Goal: Information Seeking & Learning: Learn about a topic

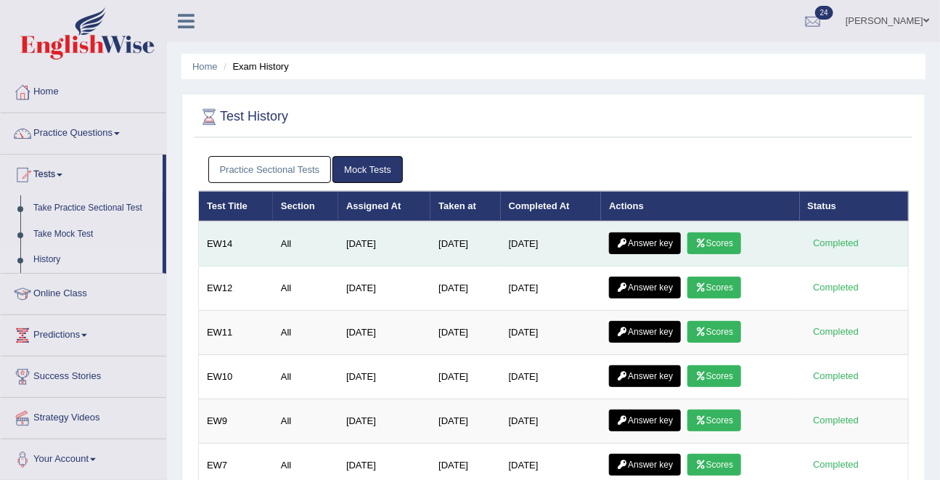
click at [723, 245] on link "Scores" at bounding box center [714, 243] width 54 height 22
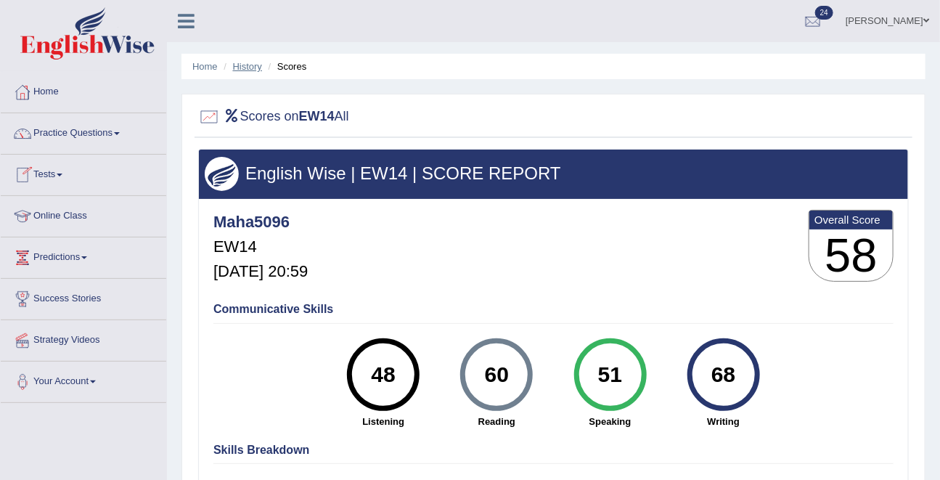
click at [251, 65] on link "History" at bounding box center [247, 66] width 29 height 11
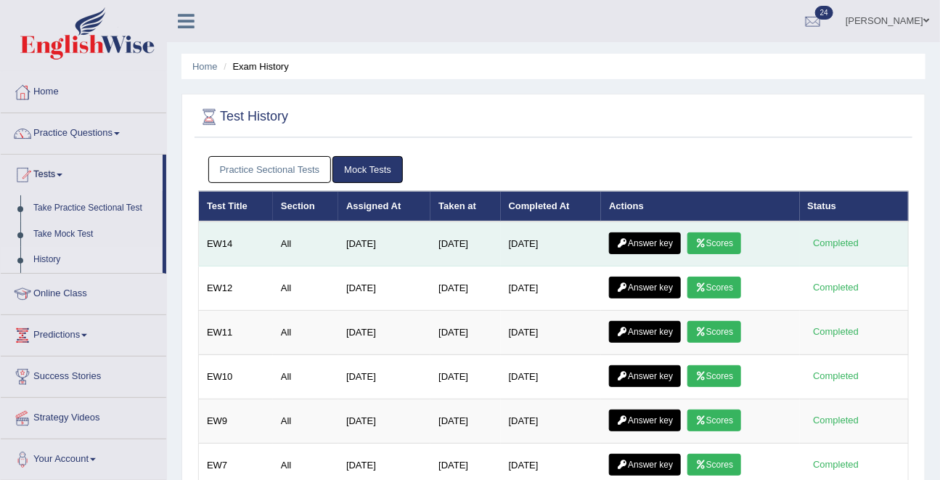
click at [663, 245] on link "Answer key" at bounding box center [645, 243] width 72 height 22
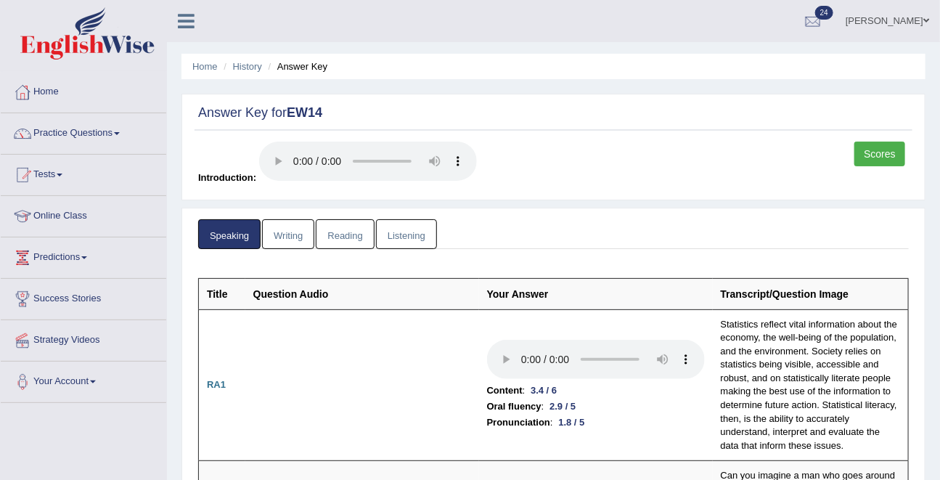
click at [297, 236] on link "Writing" at bounding box center [288, 234] width 52 height 30
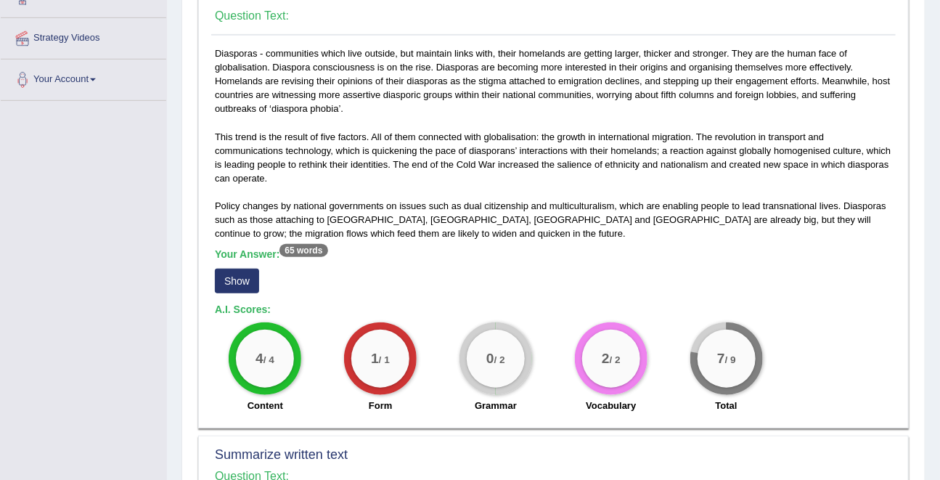
scroll to position [305, 0]
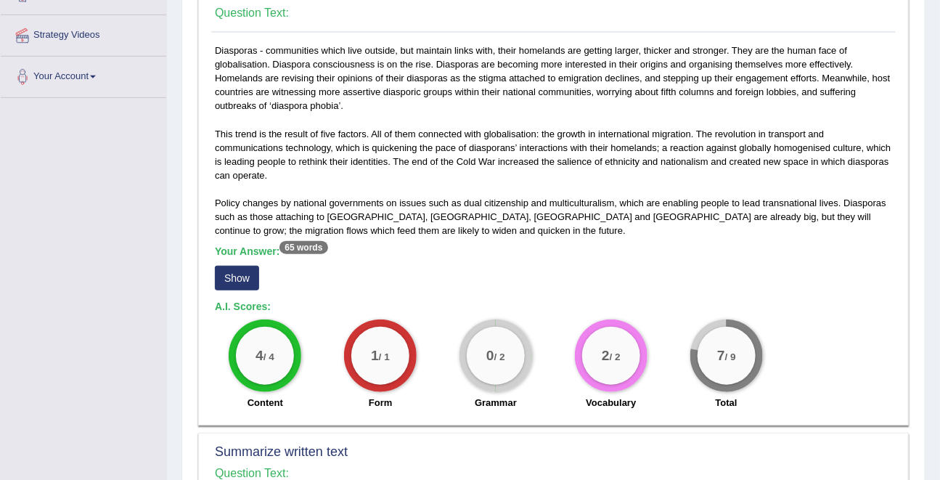
click at [233, 276] on button "Show" at bounding box center [237, 278] width 44 height 25
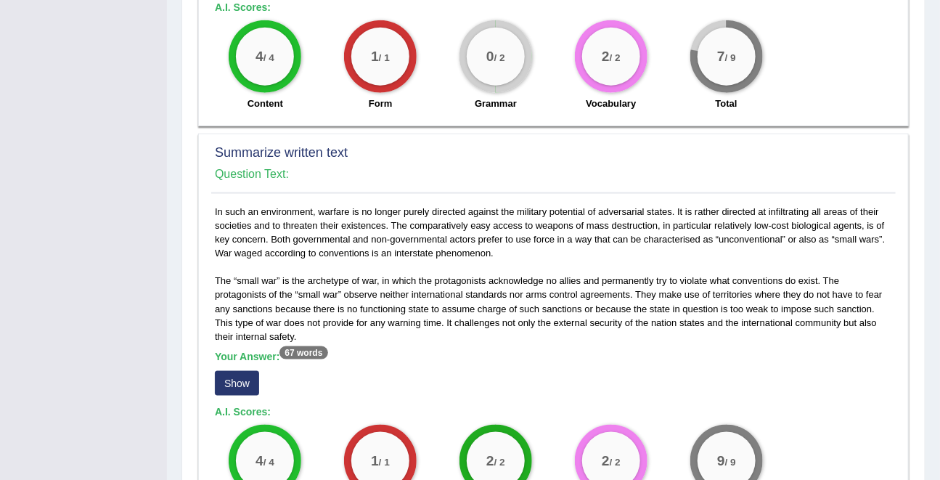
scroll to position [616, 0]
click at [223, 384] on button "Show" at bounding box center [237, 383] width 44 height 25
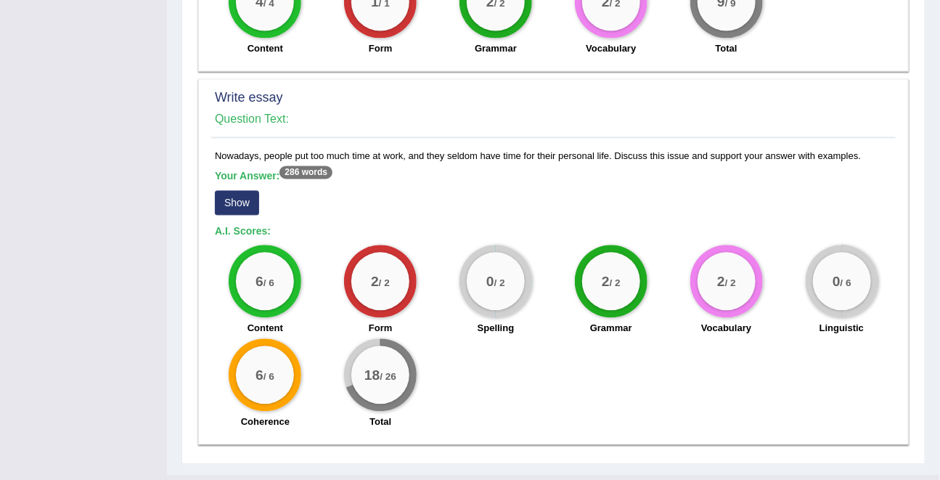
scroll to position [1091, 0]
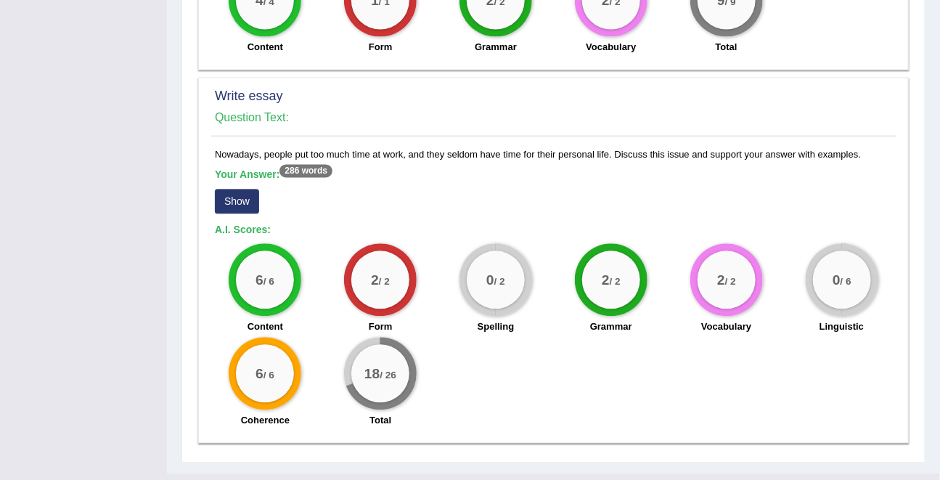
click at [242, 192] on button "Show" at bounding box center [237, 201] width 44 height 25
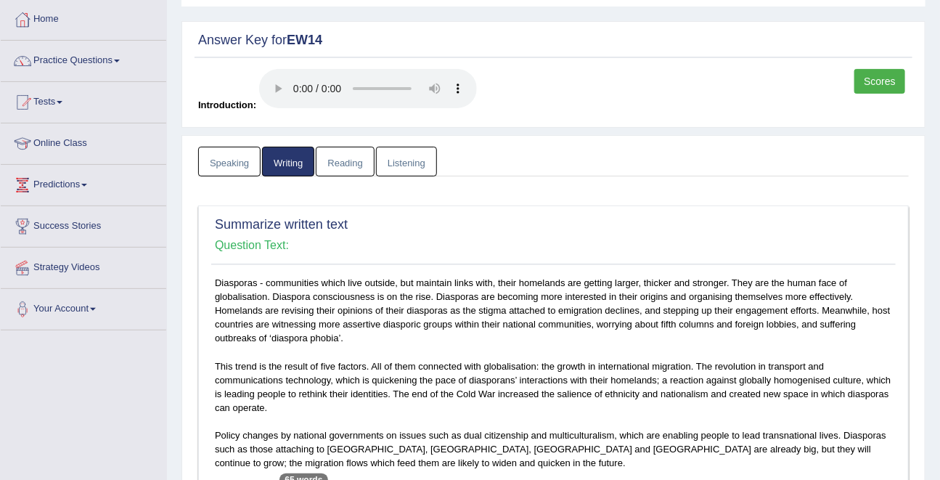
scroll to position [68, 0]
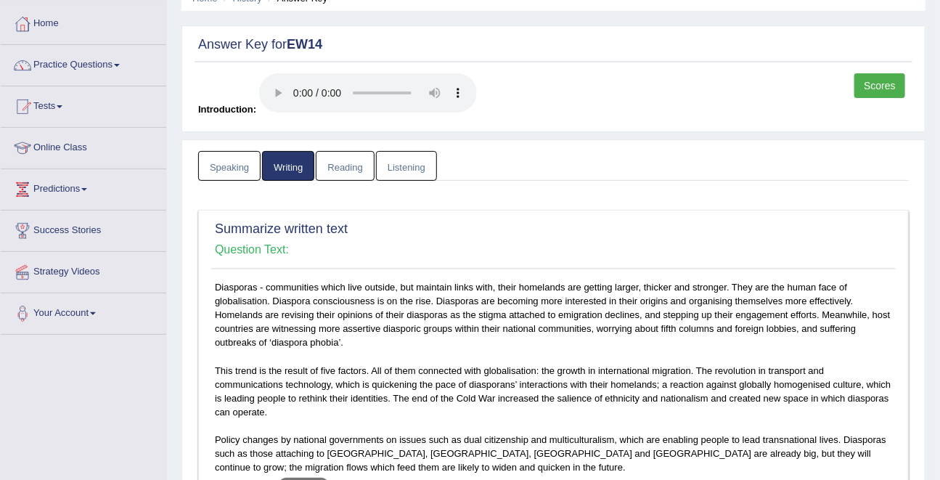
click at [345, 155] on link "Reading" at bounding box center [345, 166] width 58 height 30
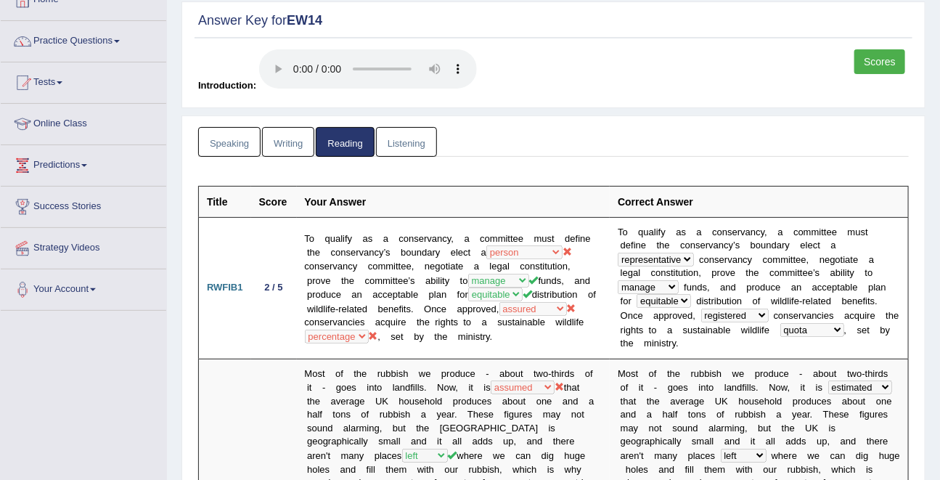
scroll to position [0, 0]
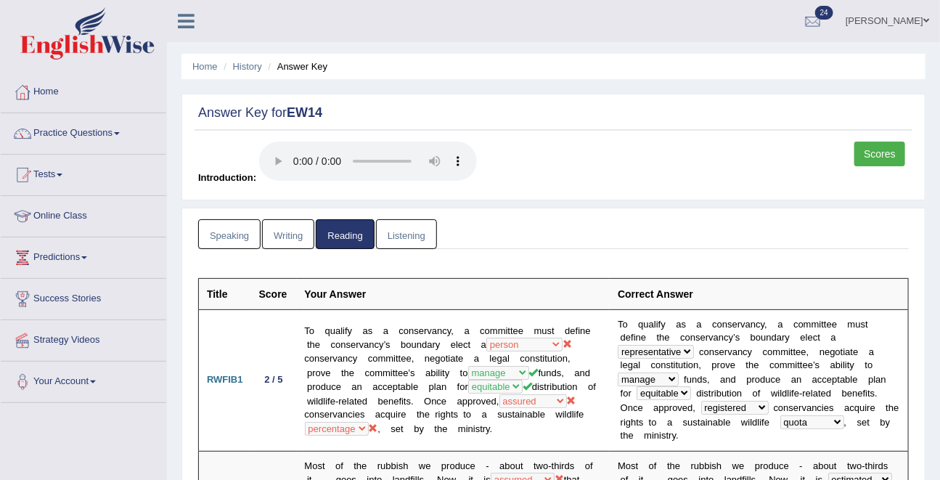
click at [422, 236] on link "Listening" at bounding box center [406, 234] width 61 height 30
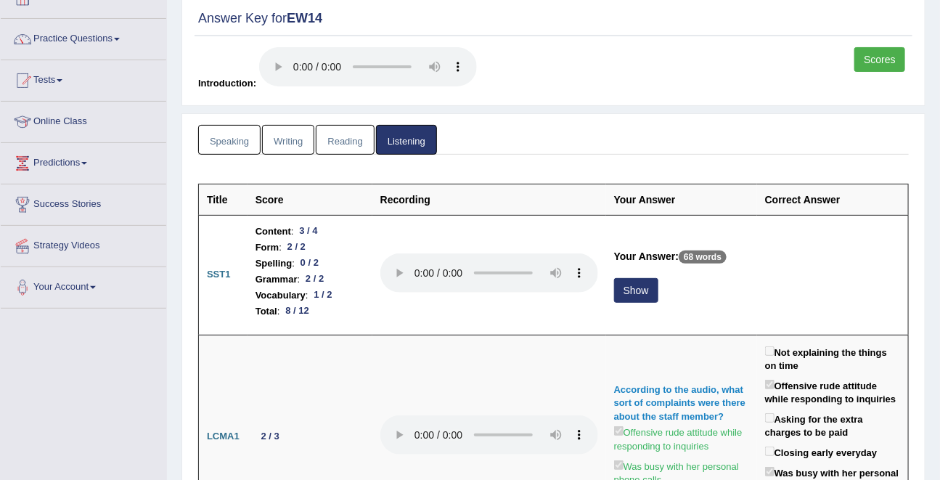
scroll to position [218, 0]
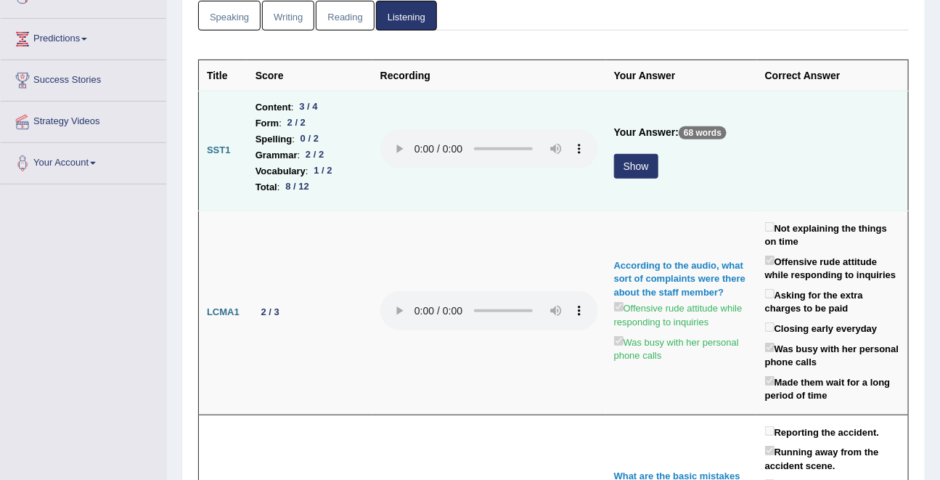
click at [634, 170] on button "Show" at bounding box center [636, 166] width 44 height 25
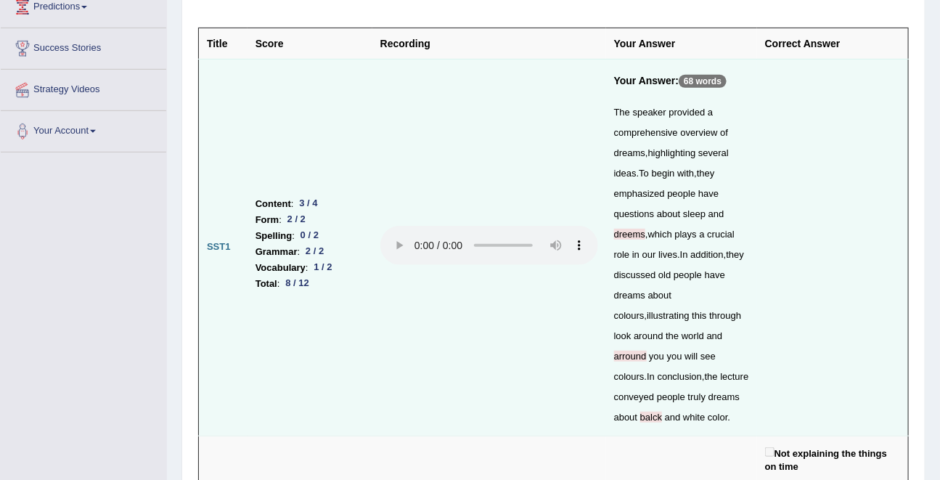
scroll to position [255, 0]
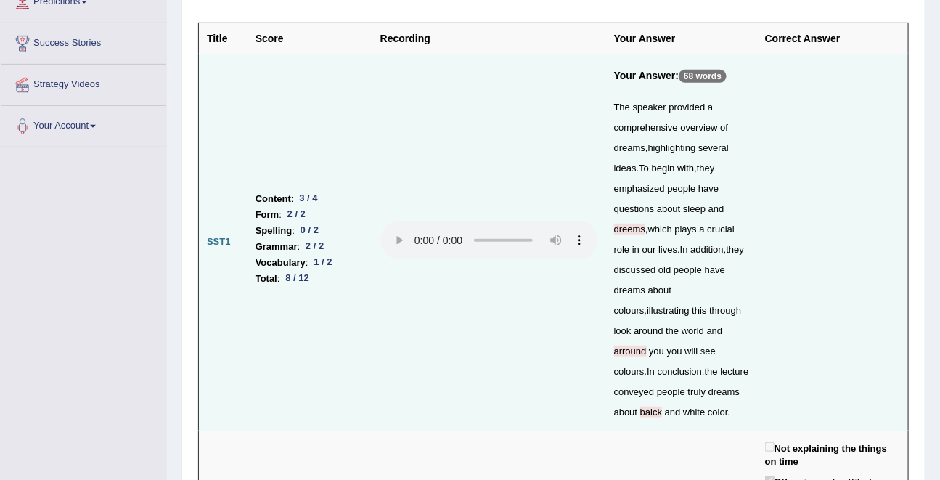
click at [646, 345] on span "arround" at bounding box center [630, 350] width 33 height 11
copy span "arround"
click at [794, 298] on td at bounding box center [833, 242] width 152 height 377
drag, startPoint x: 722, startPoint y: 303, endPoint x: 721, endPoint y: 353, distance: 50.1
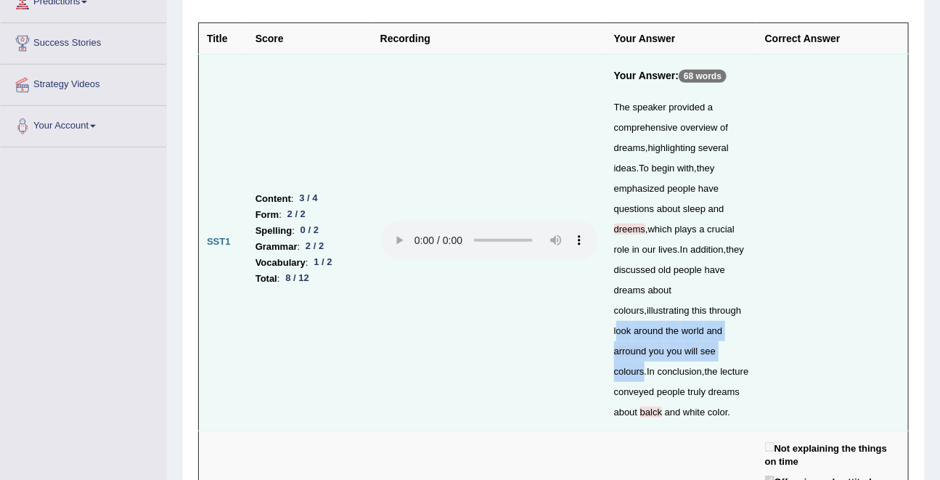
click at [721, 353] on div "The speaker provided a comprehensive overview of dreams , highlighting several …" at bounding box center [681, 259] width 135 height 325
copy div "ook around the world and arround you you will see colours"
click at [805, 193] on td at bounding box center [833, 242] width 152 height 377
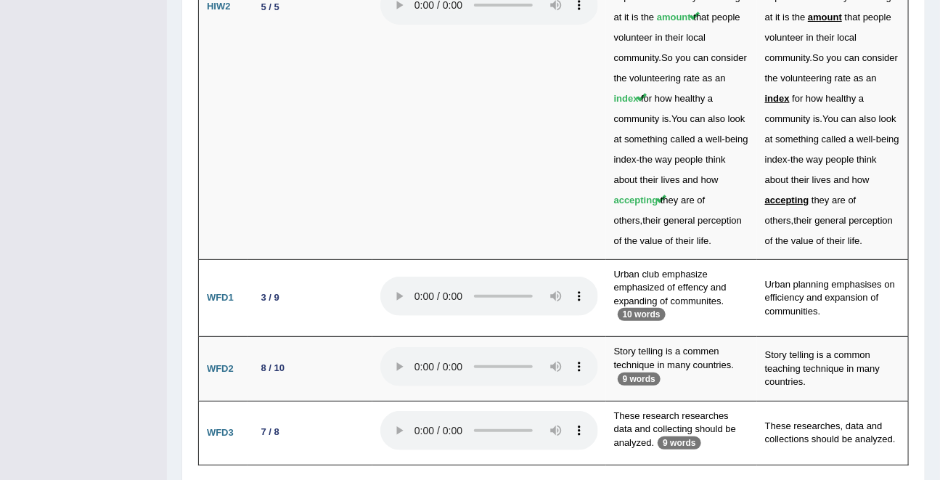
scroll to position [4279, 0]
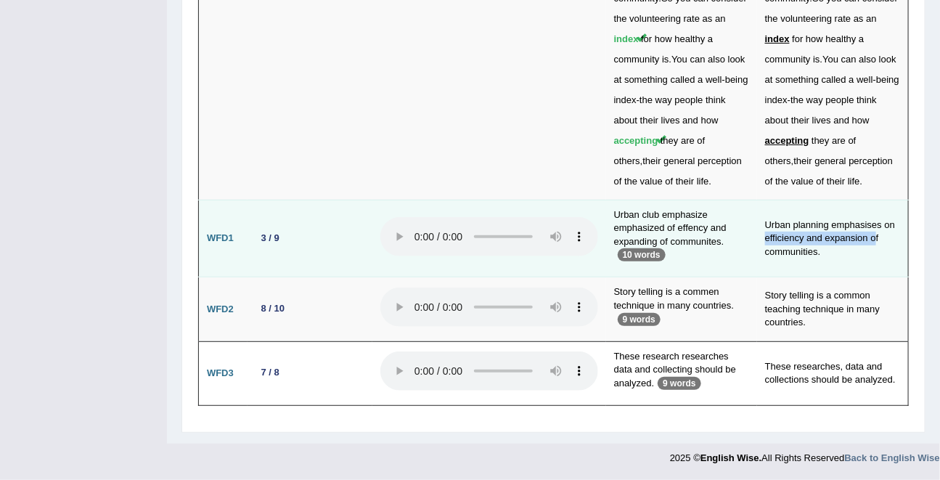
drag, startPoint x: 880, startPoint y: 241, endPoint x: 766, endPoint y: 243, distance: 113.9
click at [766, 243] on td "Urban planning emphasises on efficiency and expansion of communities." at bounding box center [833, 239] width 152 height 78
copy td "efficiency and expansion o"
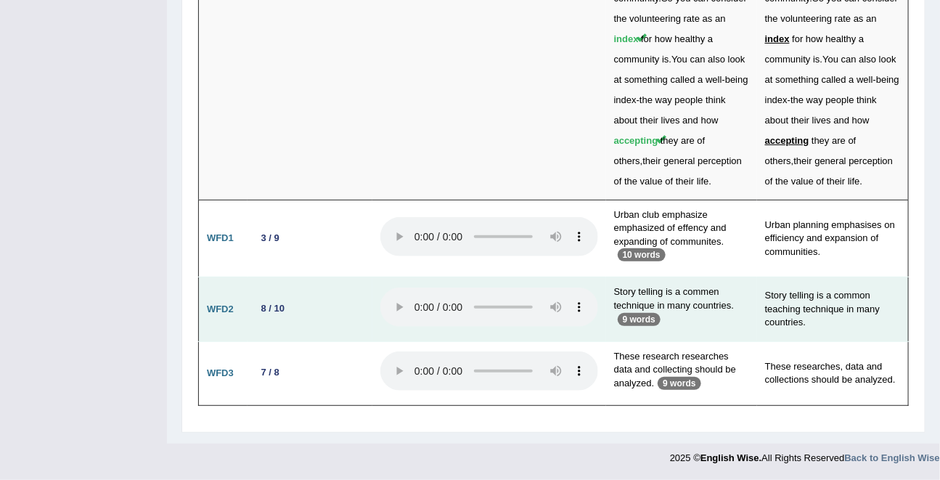
click at [857, 292] on td "Story telling is a common teaching technique in many countries." at bounding box center [833, 309] width 152 height 64
copy td "common"
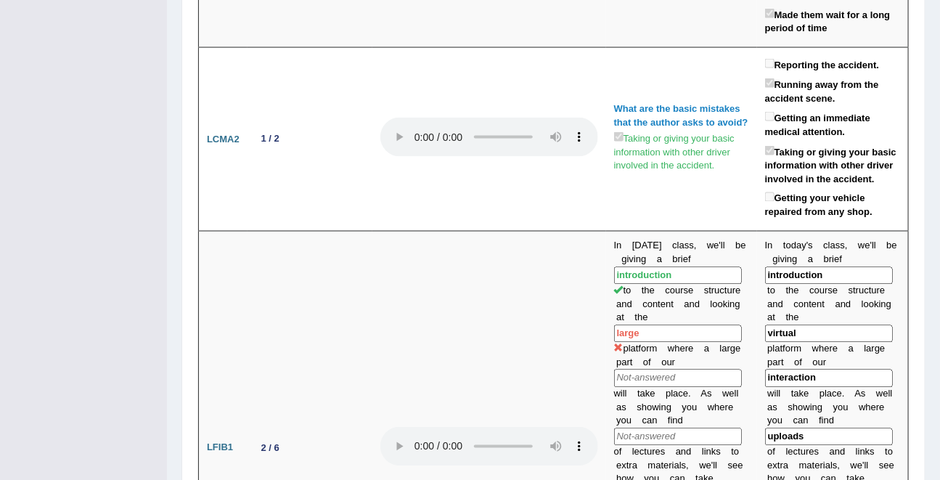
scroll to position [0, 0]
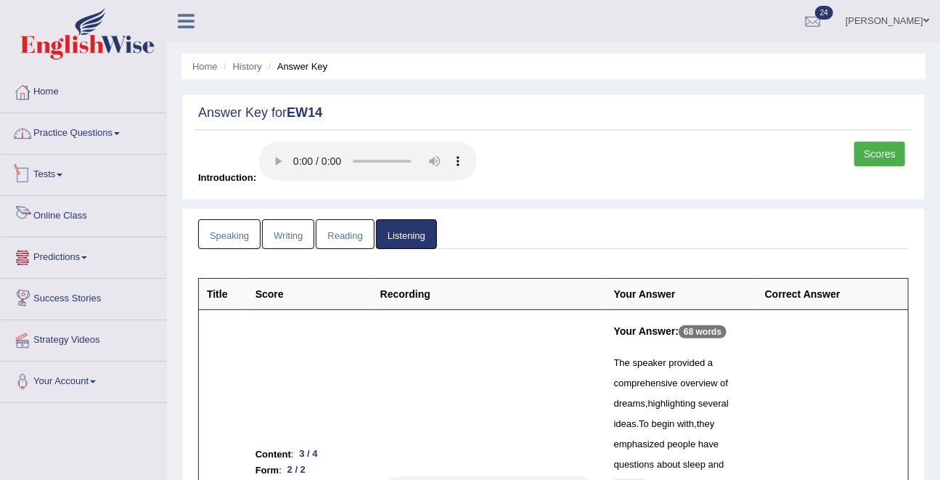
click at [65, 142] on link "Practice Questions" at bounding box center [83, 131] width 165 height 36
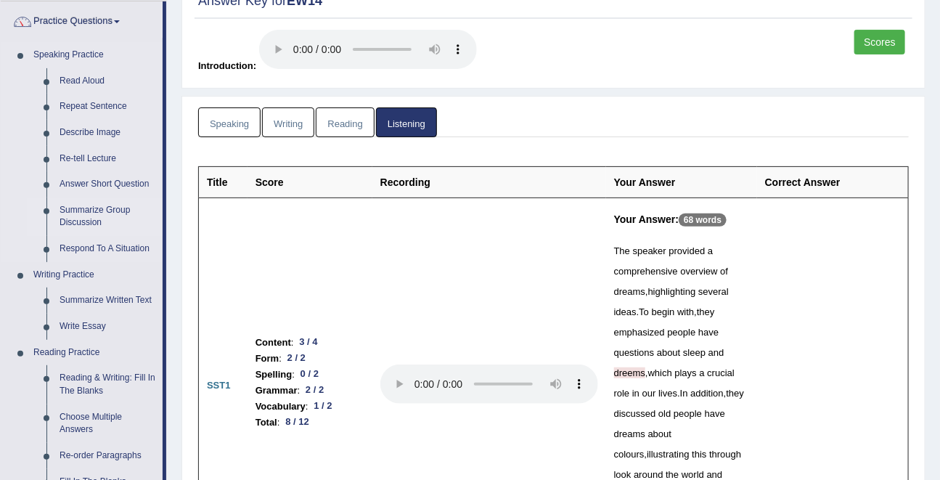
scroll to position [119, 0]
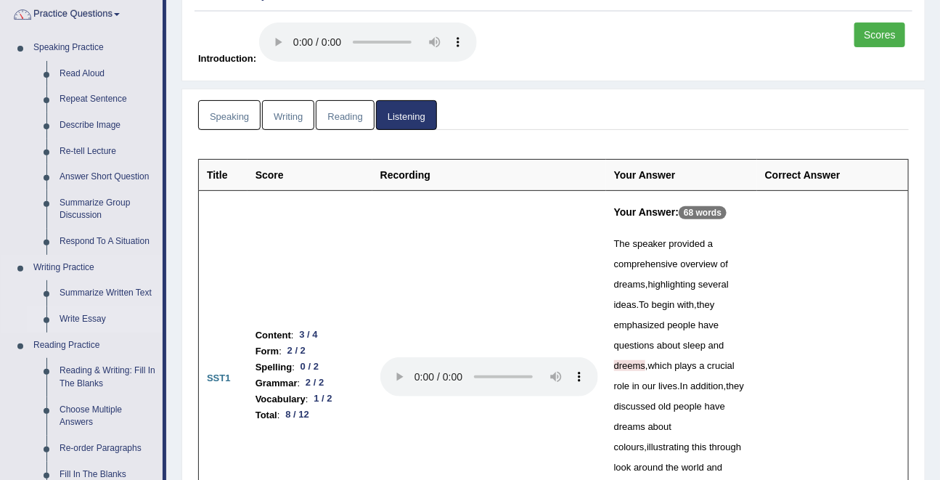
click at [77, 319] on link "Write Essay" at bounding box center [108, 319] width 110 height 26
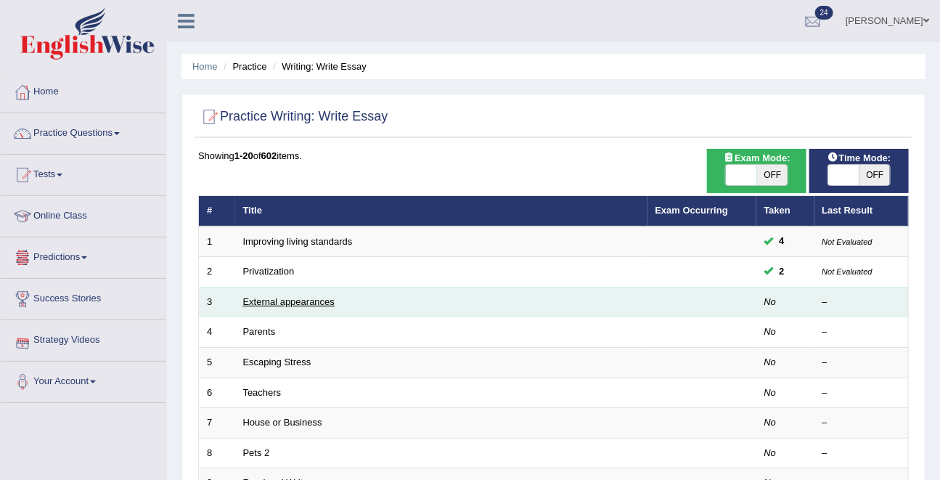
click at [282, 303] on link "External appearances" at bounding box center [288, 301] width 91 height 11
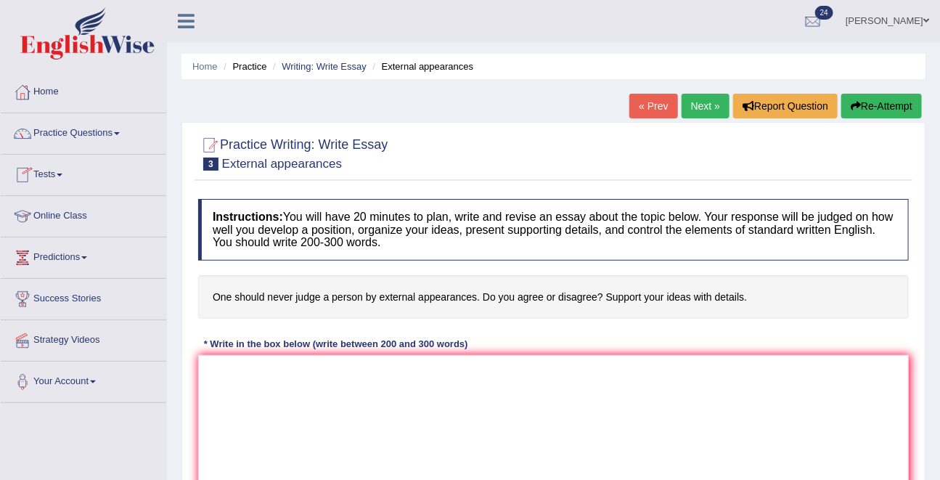
click at [702, 104] on link "Next »" at bounding box center [705, 106] width 48 height 25
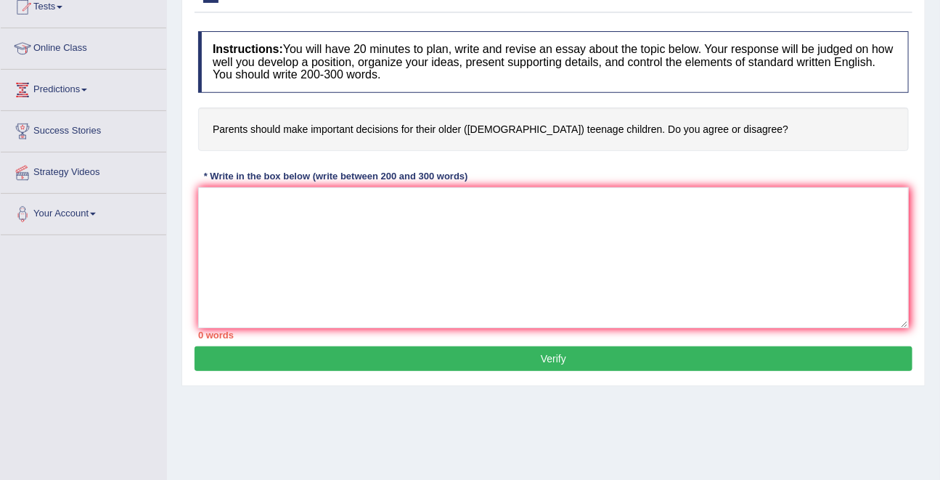
scroll to position [168, 0]
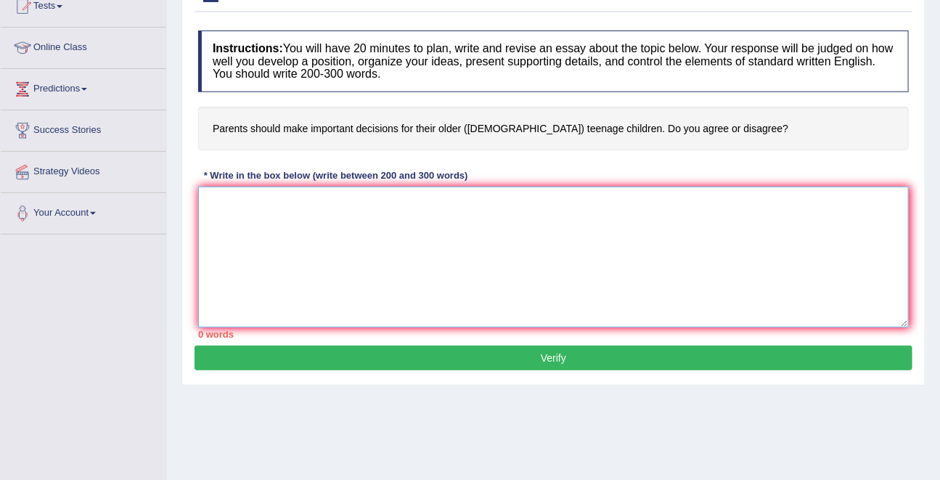
click at [399, 240] on textarea at bounding box center [553, 256] width 710 height 141
type textarea "t"
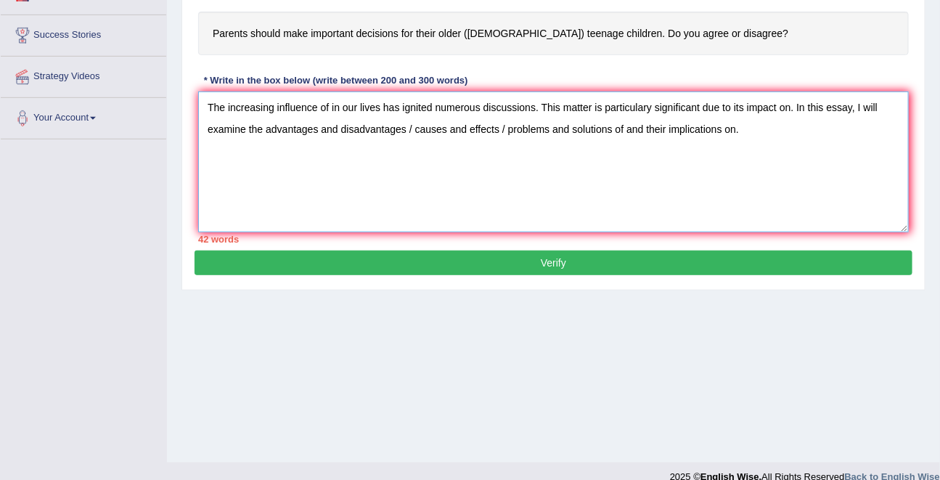
scroll to position [268, 0]
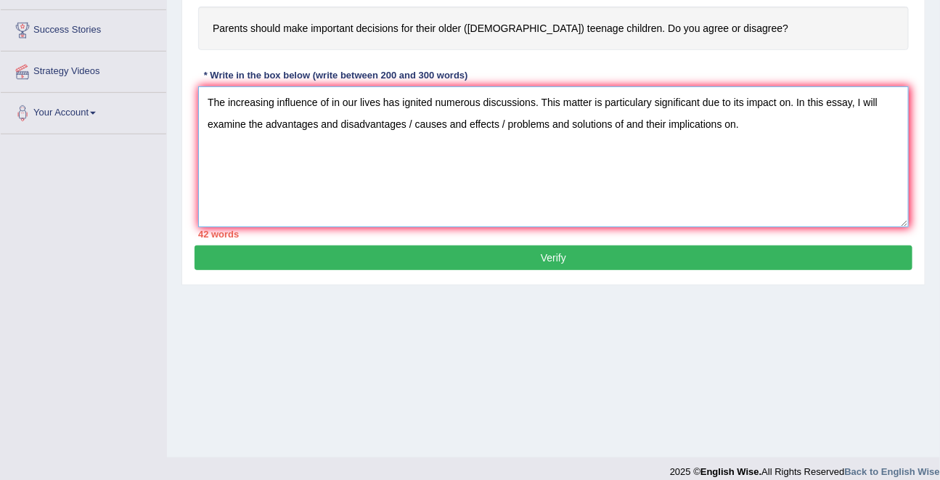
type textarea "The increasing influence of in our lives has ignited numerous discussions. This…"
click at [535, 258] on button "Verify" at bounding box center [553, 257] width 718 height 25
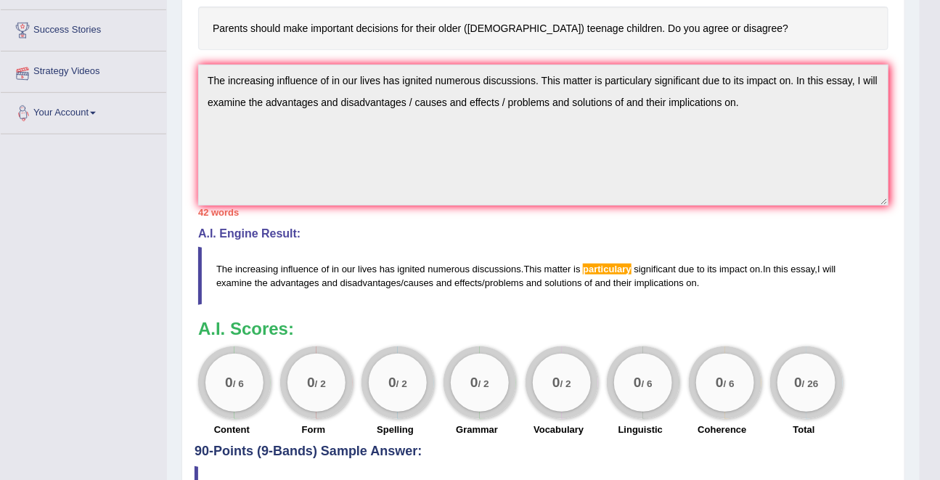
click at [132, 68] on div "Toggle navigation Home Practice Questions Speaking Practice Read Aloud Repeat S…" at bounding box center [459, 152] width 919 height 841
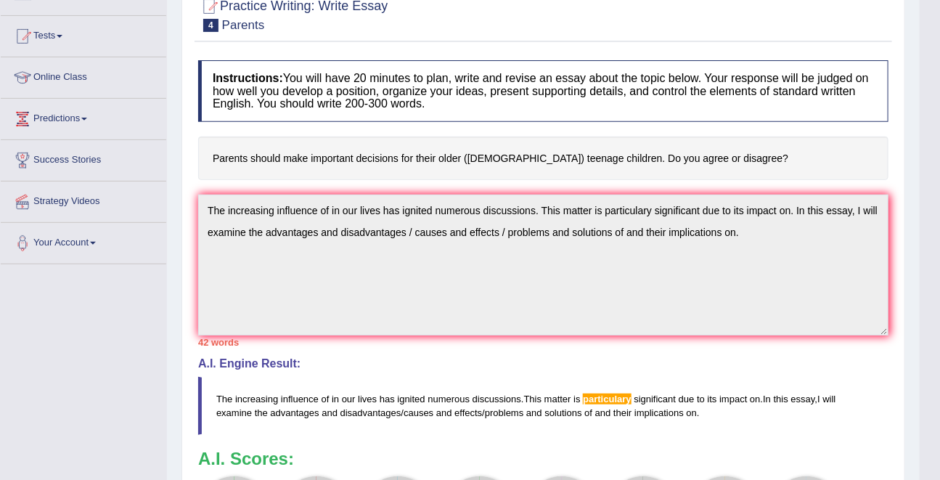
scroll to position [0, 0]
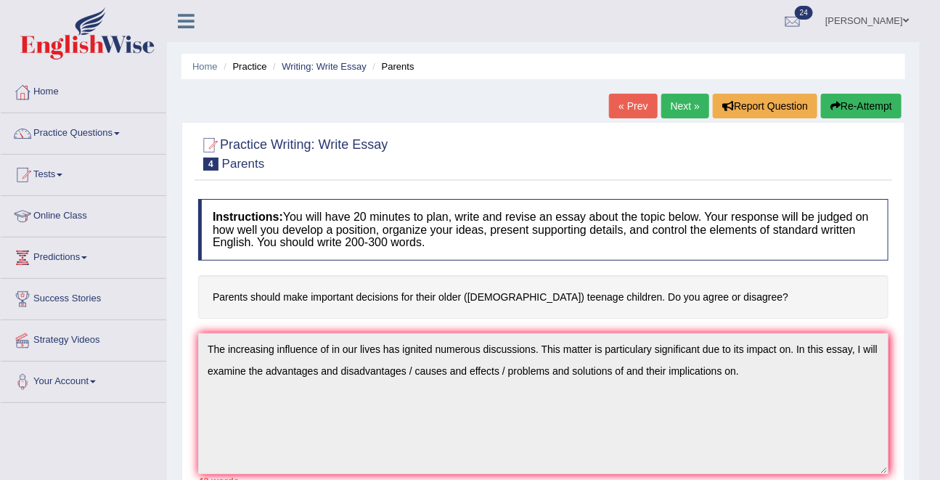
click at [842, 108] on button "Re-Attempt" at bounding box center [861, 106] width 81 height 25
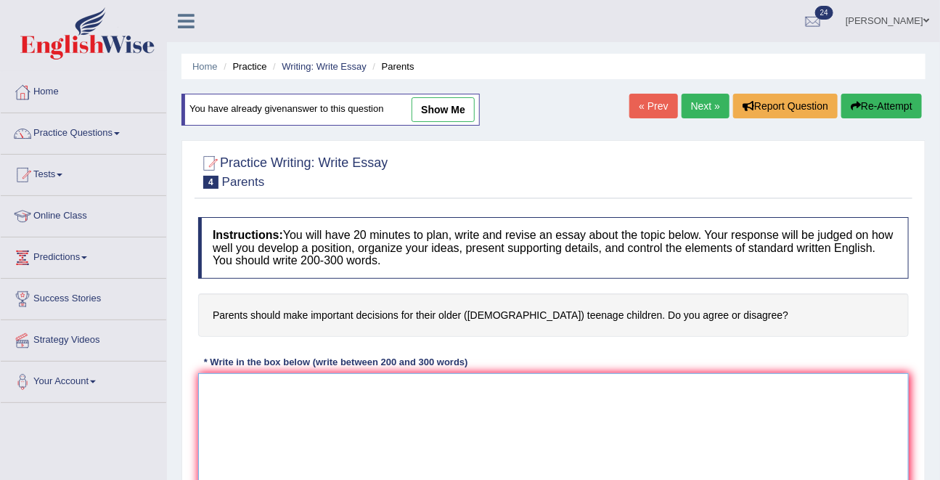
click at [473, 415] on textarea at bounding box center [553, 443] width 710 height 141
paste textarea "The increasing influence of in our lives has ignited numerous discussions. This…"
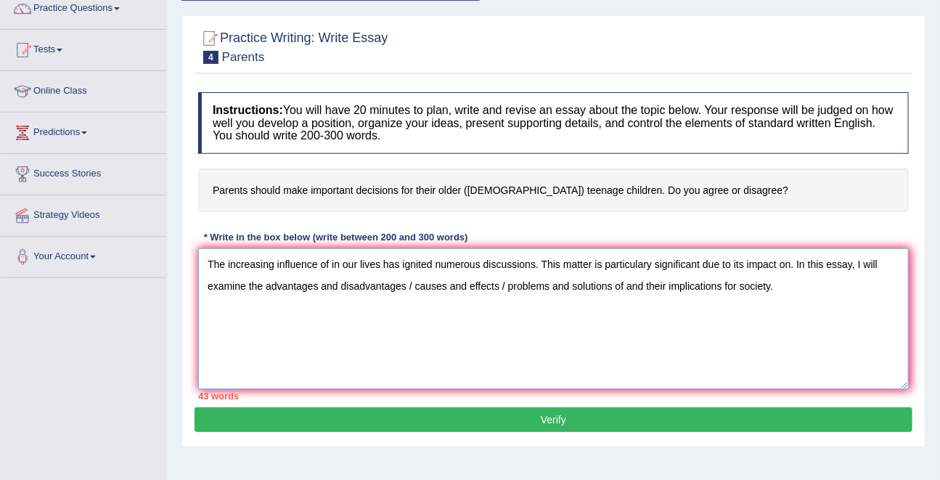
scroll to position [129, 0]
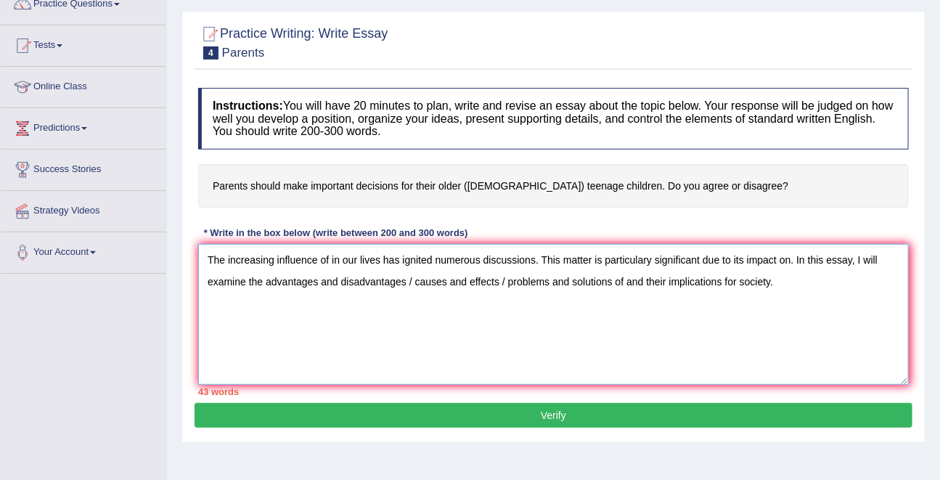
type textarea "The increasing influence of in our lives has ignited numerous discussions. This…"
click at [533, 417] on button "Verify" at bounding box center [553, 415] width 718 height 25
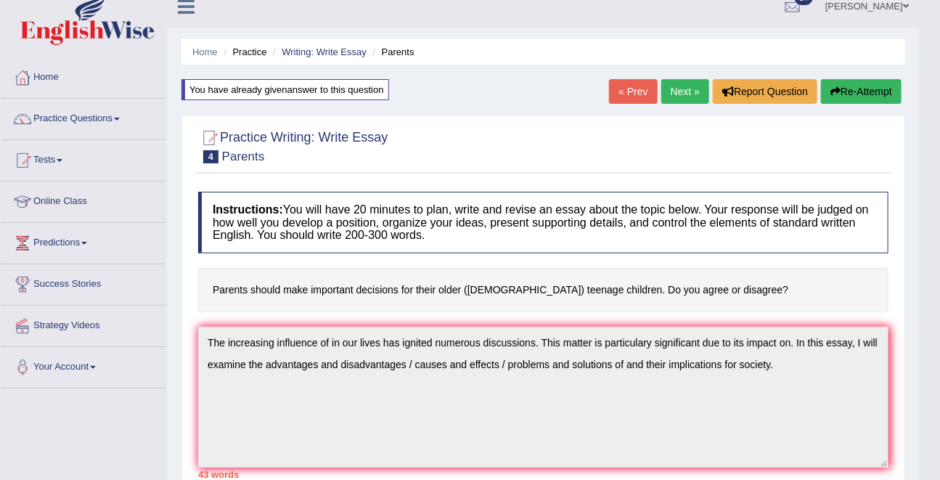
scroll to position [0, 0]
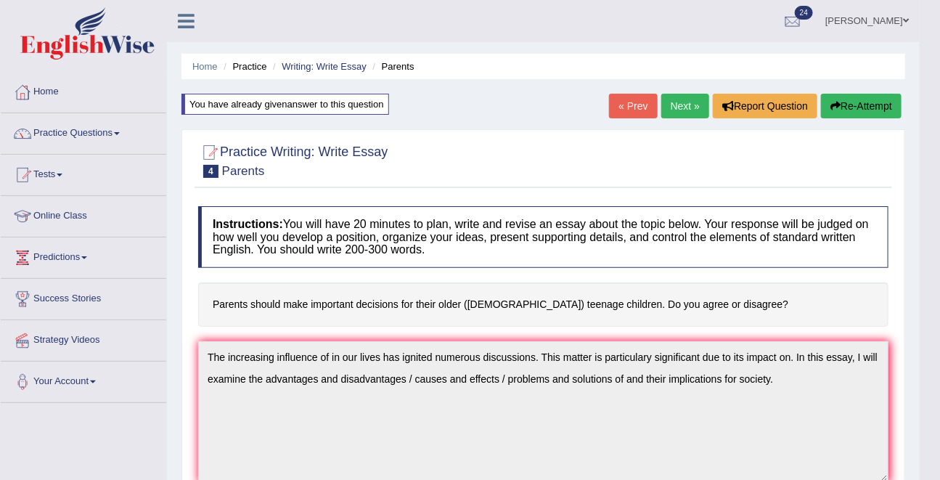
click at [850, 111] on button "Re-Attempt" at bounding box center [861, 106] width 81 height 25
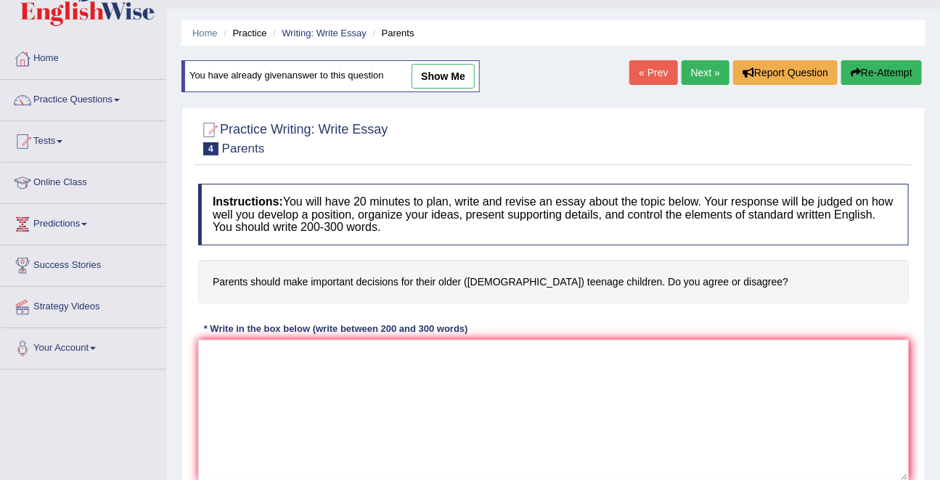
scroll to position [78, 0]
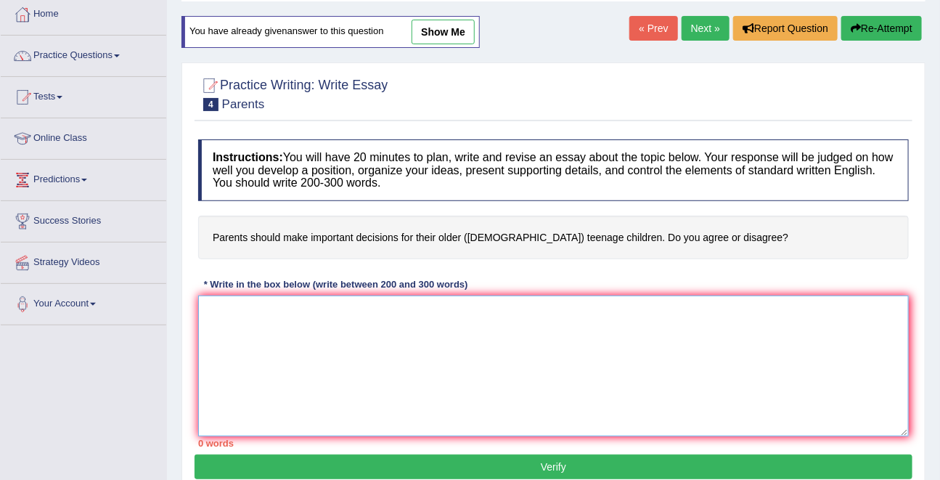
click at [609, 304] on textarea at bounding box center [553, 365] width 710 height 141
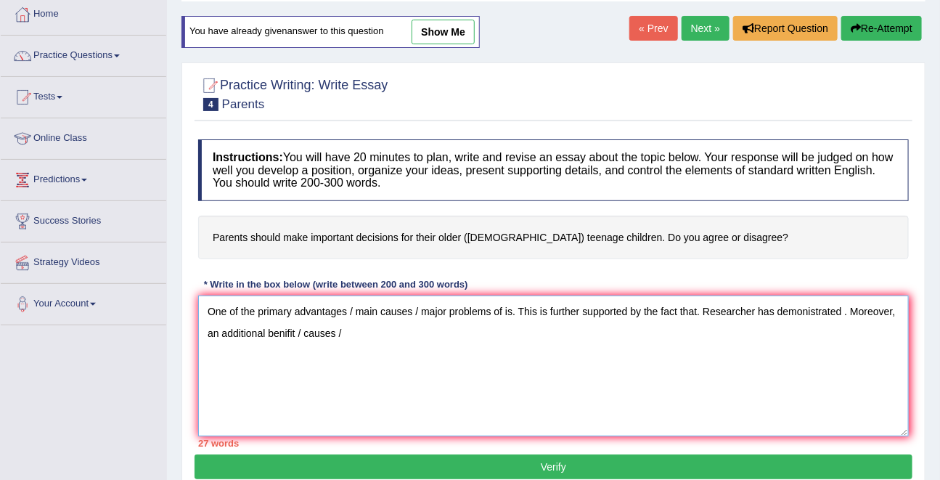
click at [362, 329] on textarea "One of the primary advantages / main causes / major problems of is. This is fur…" at bounding box center [553, 365] width 710 height 141
click at [416, 338] on textarea "One of the primary advantages / main causes / major problems of is. This is fur…" at bounding box center [553, 365] width 710 height 141
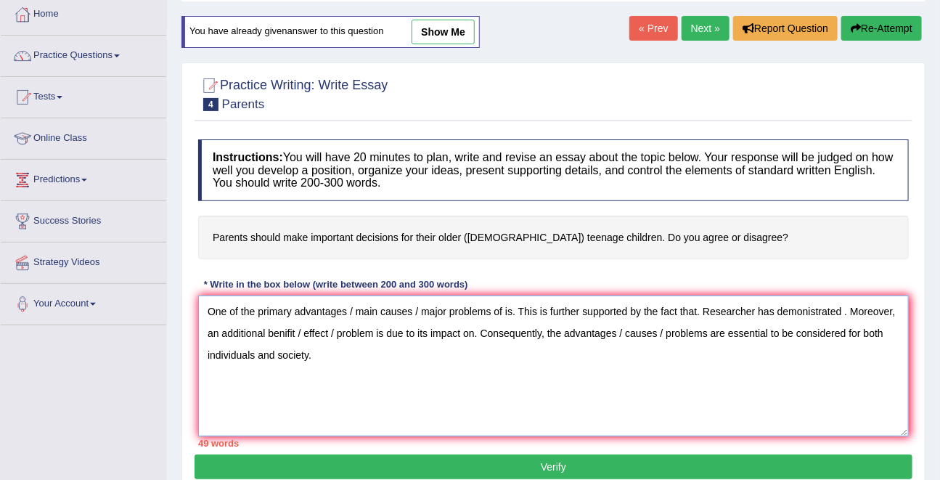
click at [853, 312] on textarea "One of the primary advantages / main causes / major problems of is. This is fur…" at bounding box center [553, 365] width 710 height 141
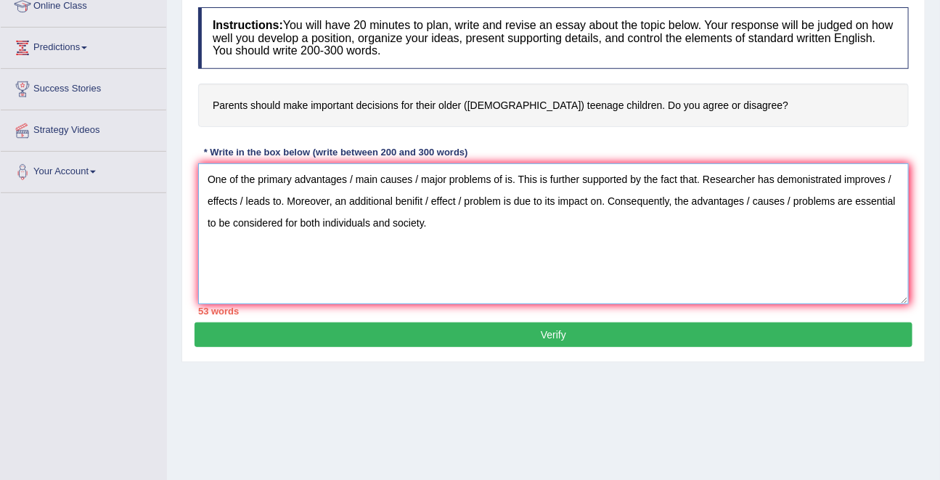
scroll to position [210, 0]
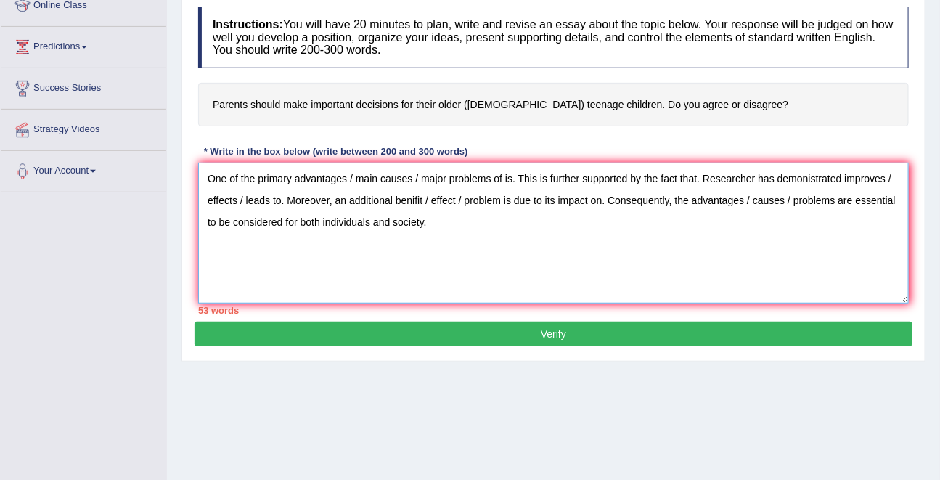
type textarea "One of the primary advantages / main causes / major problems of is. This is fur…"
click at [569, 329] on button "Verify" at bounding box center [553, 333] width 718 height 25
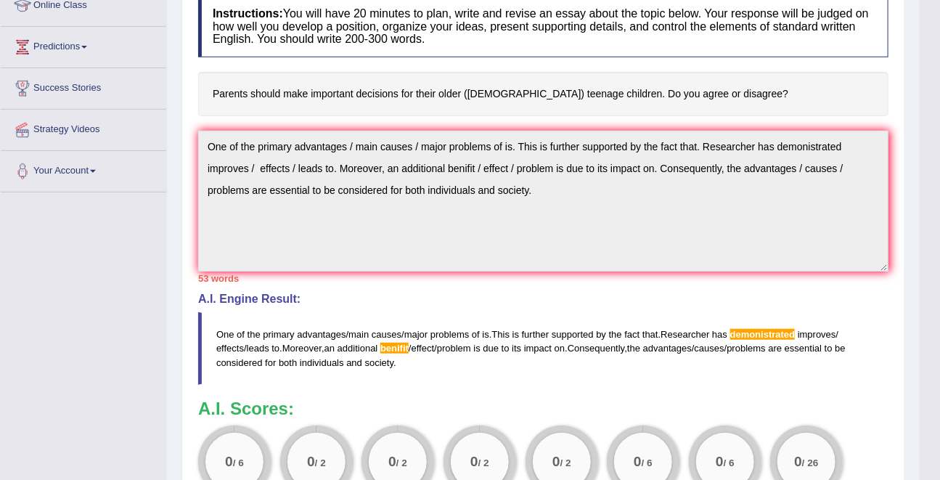
scroll to position [0, 0]
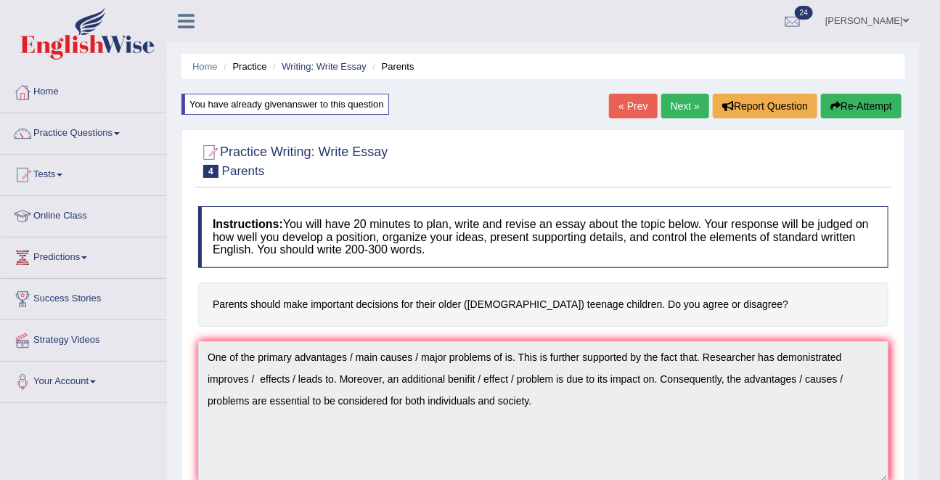
click at [861, 111] on button "Re-Attempt" at bounding box center [861, 106] width 81 height 25
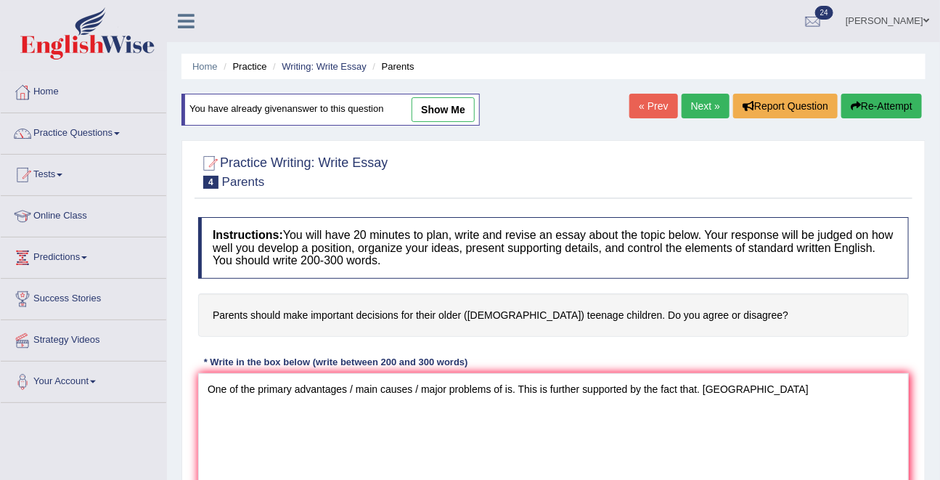
click at [726, 389] on textarea "One of the primary advantages / main causes / major problems of is. This is fur…" at bounding box center [553, 443] width 710 height 141
click at [767, 392] on textarea "One of the primary advantages / main causes / major problems of is. This is fur…" at bounding box center [553, 443] width 710 height 141
click at [215, 411] on textarea "One of the primary advantages / main causes / major problems of is. This is fur…" at bounding box center [553, 443] width 710 height 141
click at [258, 414] on textarea "One of the primary advantages / main causes / major problems of is. This is fur…" at bounding box center [553, 443] width 710 height 141
click at [355, 410] on textarea "One of the primary advantages / main causes / major problems of is. This is fur…" at bounding box center [553, 443] width 710 height 141
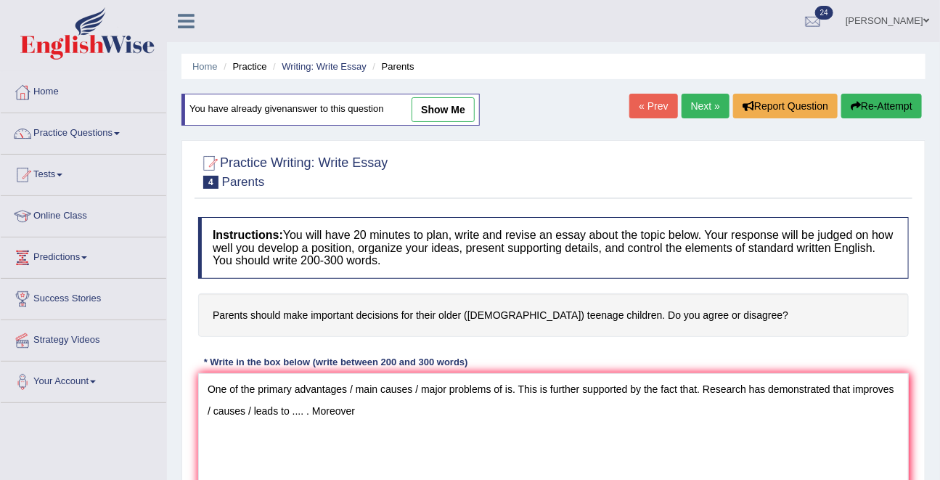
drag, startPoint x: 349, startPoint y: 411, endPoint x: 337, endPoint y: 412, distance: 11.7
click at [337, 412] on textarea "One of the primary advantages / main causes / major problems of is. This is fur…" at bounding box center [553, 443] width 710 height 141
click at [392, 410] on textarea "One of the primary advantages / main causes / major problems of is. This is fur…" at bounding box center [553, 443] width 710 height 141
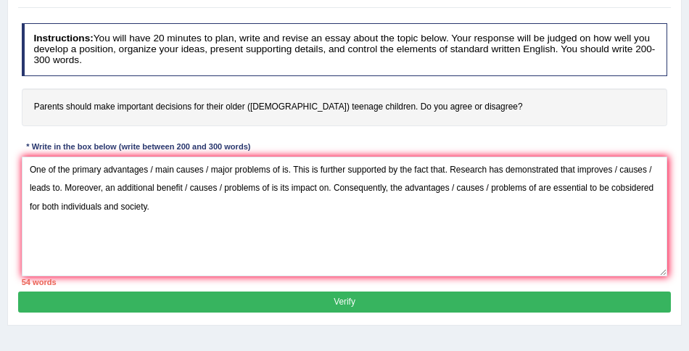
scroll to position [182, 0]
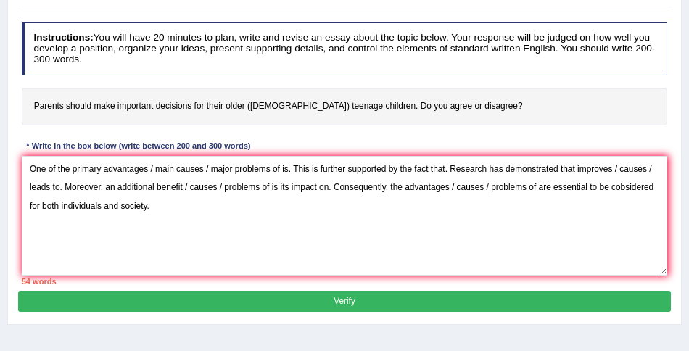
click at [218, 187] on textarea "One of the primary advantages / main causes / major problems of is. This is fur…" at bounding box center [345, 216] width 646 height 120
click at [258, 189] on textarea "One of the primary advantages / main causes / major problems of is. This is fur…" at bounding box center [345, 216] width 646 height 120
click at [270, 188] on textarea "One of the primary advantages / main causes / major problems of is. This is fur…" at bounding box center [345, 216] width 646 height 120
click at [42, 204] on textarea "One of the primary advantages / main causes / major problems of is. This is fur…" at bounding box center [345, 216] width 646 height 120
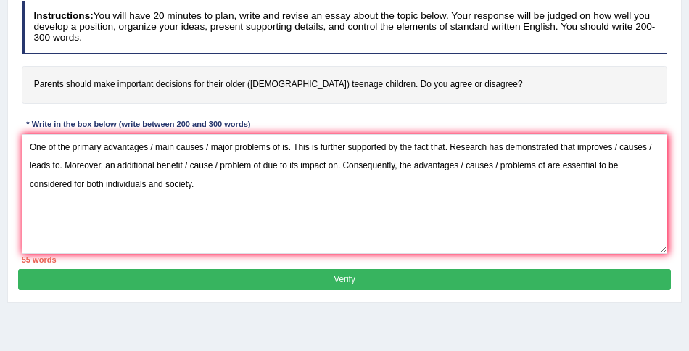
scroll to position [210, 0]
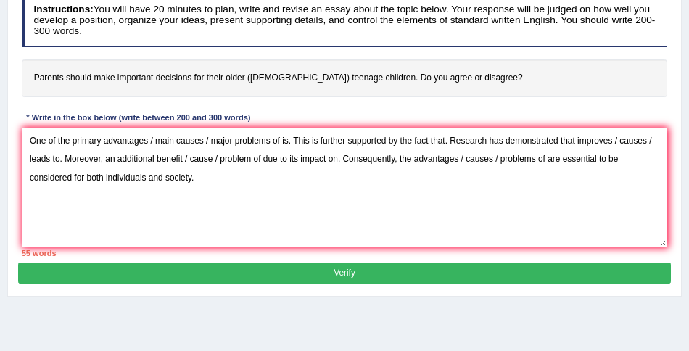
type textarea "One of the primary advantages / main causes / major problems of is. This is fur…"
click at [344, 270] on button "Verify" at bounding box center [344, 273] width 652 height 21
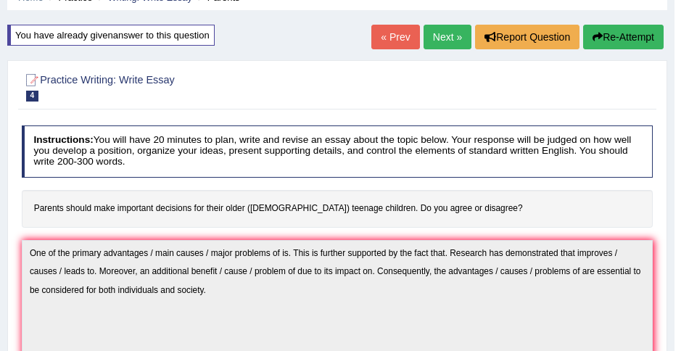
scroll to position [34, 0]
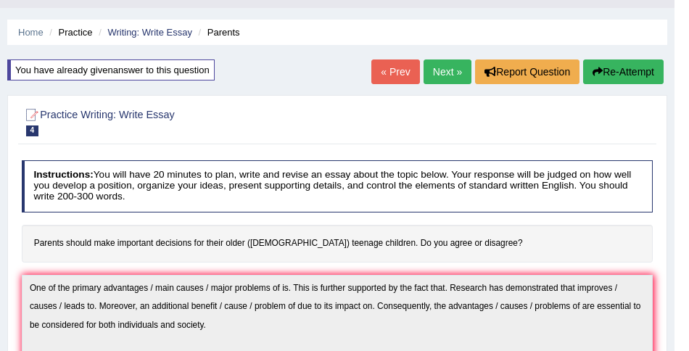
click at [617, 62] on button "Re-Attempt" at bounding box center [623, 71] width 81 height 25
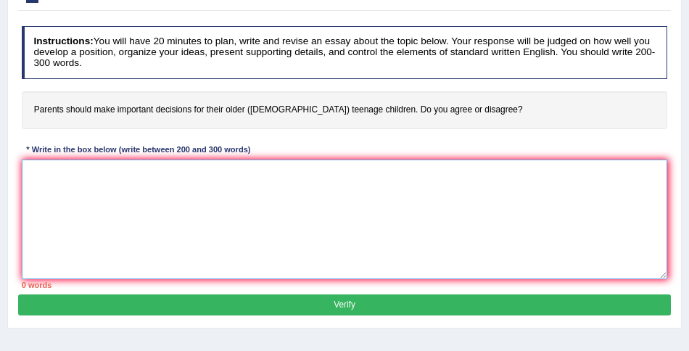
click at [366, 221] on textarea at bounding box center [345, 220] width 646 height 120
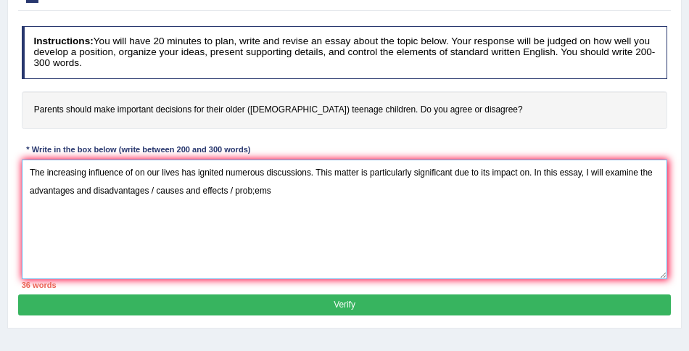
click at [259, 191] on textarea "The increasing influence of on our lives has ignited numerous discussions. This…" at bounding box center [345, 220] width 646 height 120
click at [284, 189] on textarea "The increasing influence of on our lives has ignited numerous discussions. This…" at bounding box center [345, 220] width 646 height 120
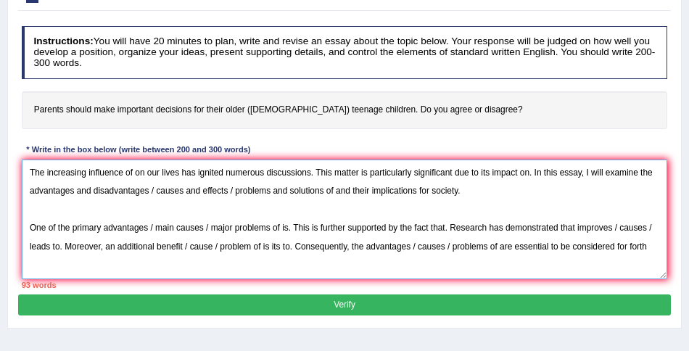
click at [641, 247] on textarea "The increasing influence of on our lives has ignited numerous discussions. This…" at bounding box center [345, 220] width 646 height 120
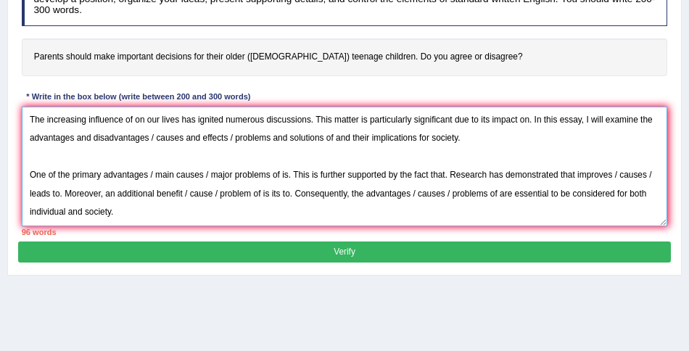
scroll to position [232, 0]
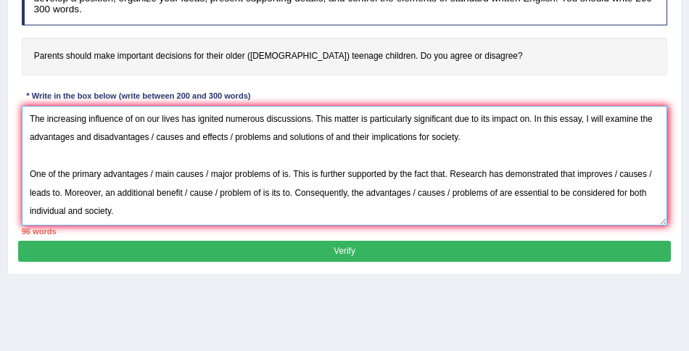
click at [284, 191] on textarea "The increasing influence of on our lives has ignited numerous discussions. This…" at bounding box center [345, 166] width 646 height 120
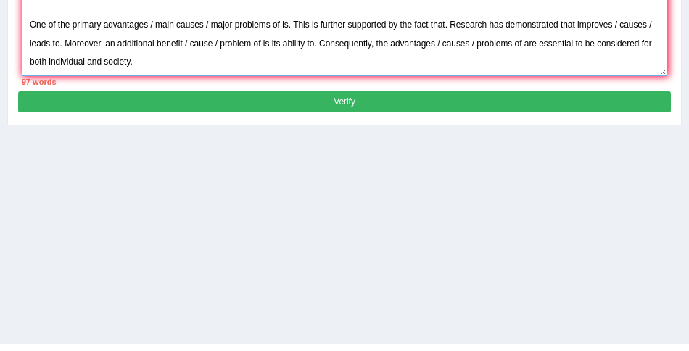
scroll to position [396, 0]
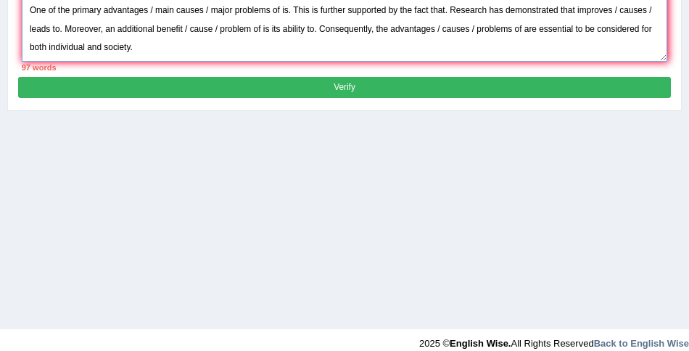
type textarea "The increasing influence of on our lives has ignited numerous discussions. This…"
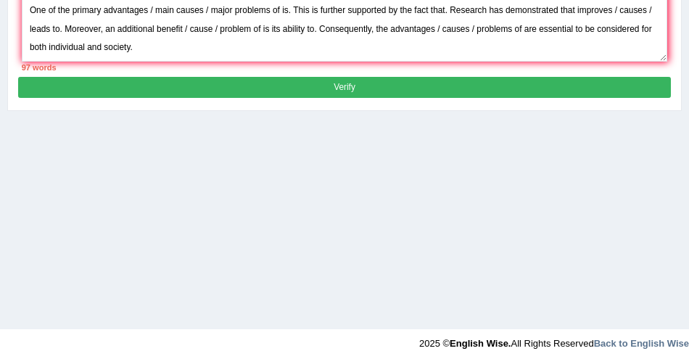
click at [341, 83] on button "Verify" at bounding box center [344, 87] width 652 height 21
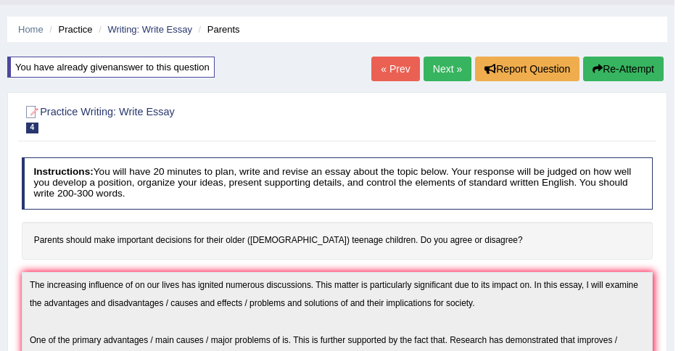
scroll to position [0, 0]
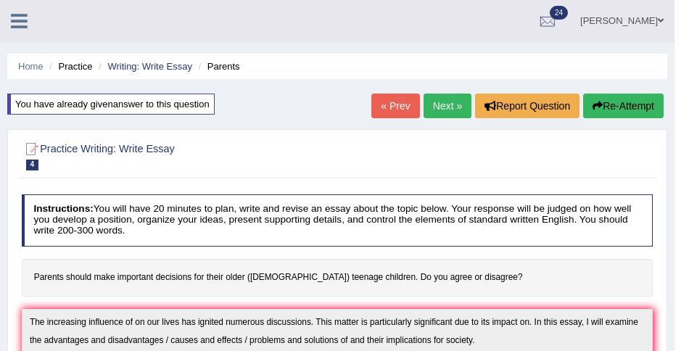
click at [624, 100] on button "Re-Attempt" at bounding box center [623, 106] width 81 height 25
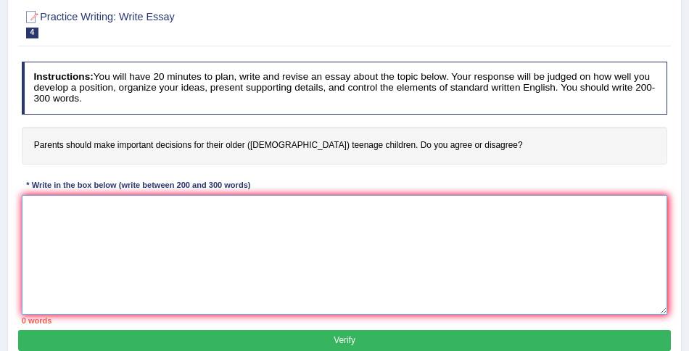
click at [403, 210] on textarea at bounding box center [345, 255] width 646 height 120
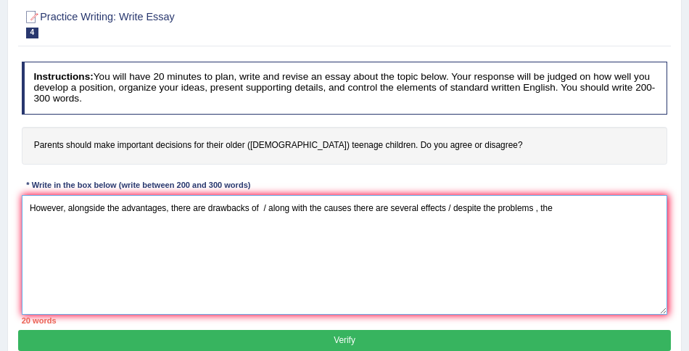
click at [356, 209] on textarea "However, alongside the advantages, there are drawbacks of / along with the caus…" at bounding box center [345, 255] width 646 height 120
click at [576, 209] on textarea "However, alongside the advantages, there are drawbacks of / along with the caus…" at bounding box center [345, 255] width 646 height 120
click at [543, 213] on textarea "However, alongside the advantages, there are drawbacks of / along with the caus…" at bounding box center [345, 255] width 646 height 120
click at [620, 211] on textarea "However, alongside the advantages, there are drawbacks of / along with the caus…" at bounding box center [345, 255] width 646 height 120
click at [144, 213] on textarea "However, alongside the advantages, there are drawbacks of / along with the caus…" at bounding box center [345, 255] width 646 height 120
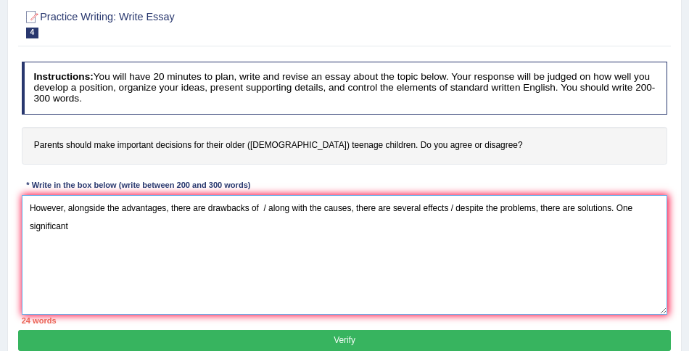
click at [144, 213] on textarea "However, alongside the advantages, there are drawbacks of / along with the caus…" at bounding box center [345, 255] width 646 height 120
type textarea "However, alongside the benefit, there are drawbacks of / along with the causes,…"
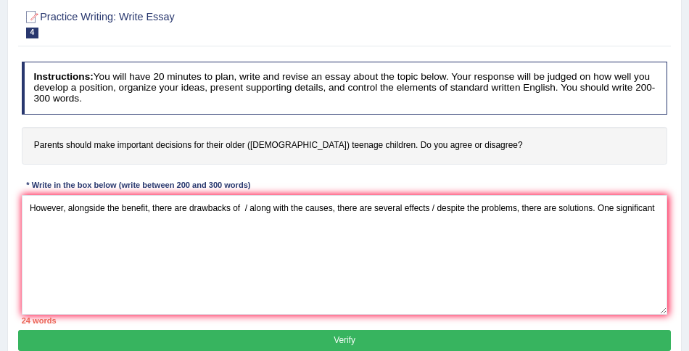
click at [345, 334] on button "Verify" at bounding box center [344, 340] width 652 height 21
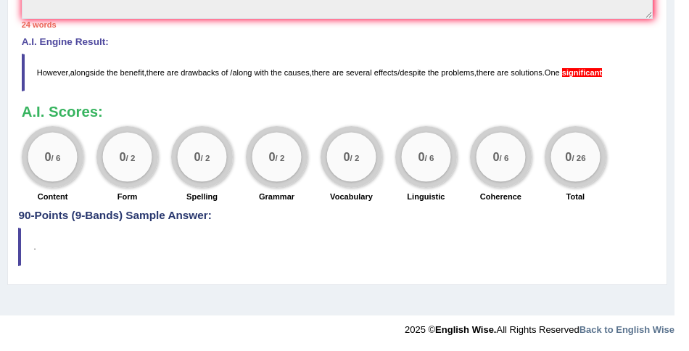
scroll to position [410, 0]
